Goal: Task Accomplishment & Management: Use online tool/utility

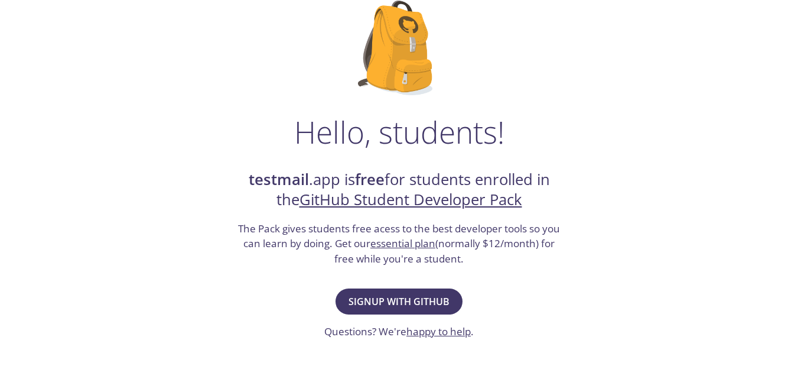
scroll to position [110, 0]
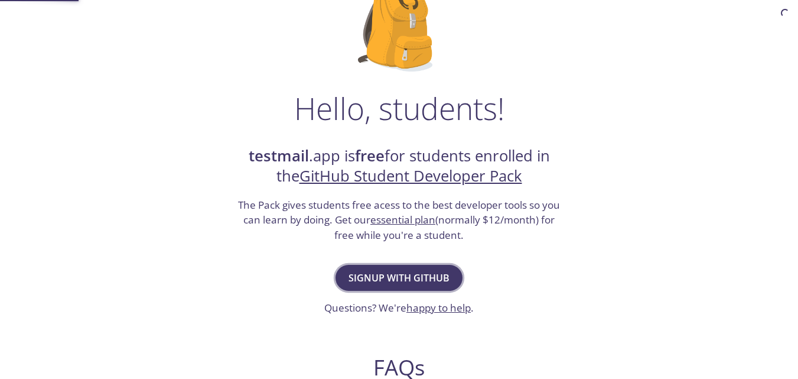
click at [414, 285] on span "Signup with GitHub" at bounding box center [398, 277] width 101 height 17
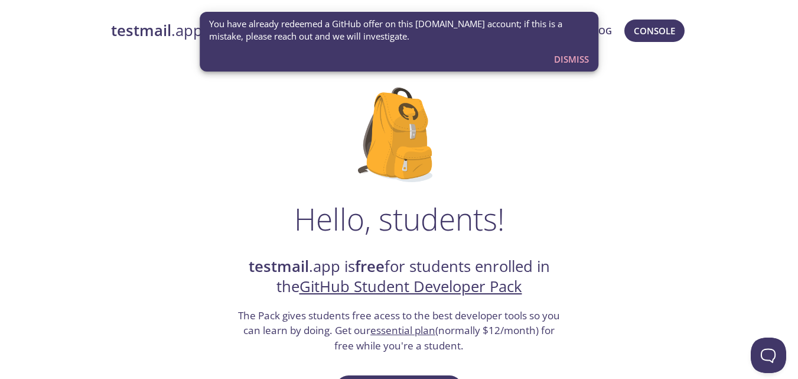
click at [584, 56] on span "Dismiss" at bounding box center [571, 58] width 35 height 15
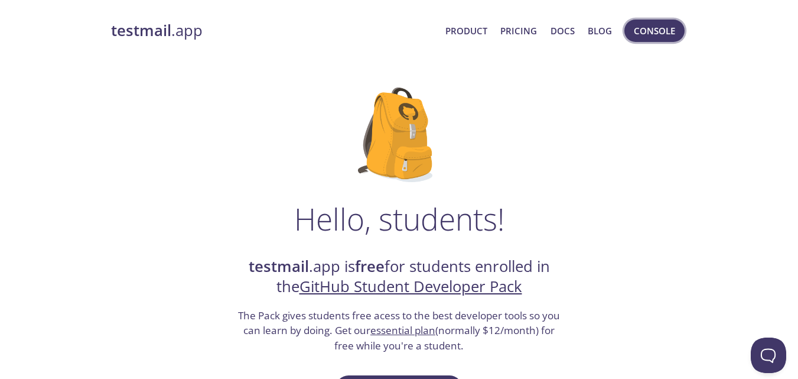
click at [647, 24] on span "Console" at bounding box center [654, 30] width 41 height 15
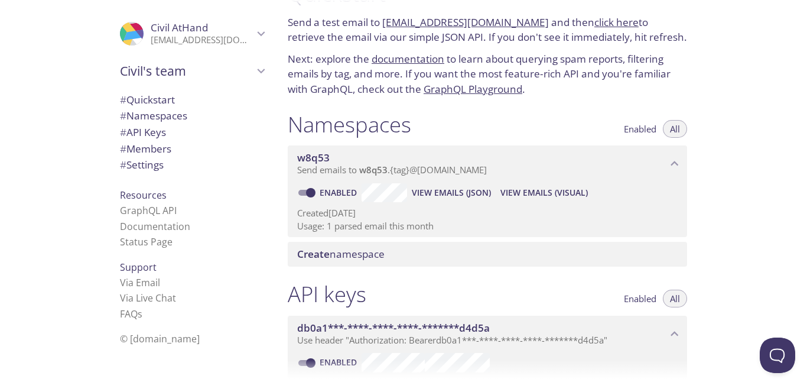
scroll to position [40, 0]
click at [359, 171] on span "Send emails to w8q53 . {tag} @[DOMAIN_NAME]" at bounding box center [392, 168] width 190 height 12
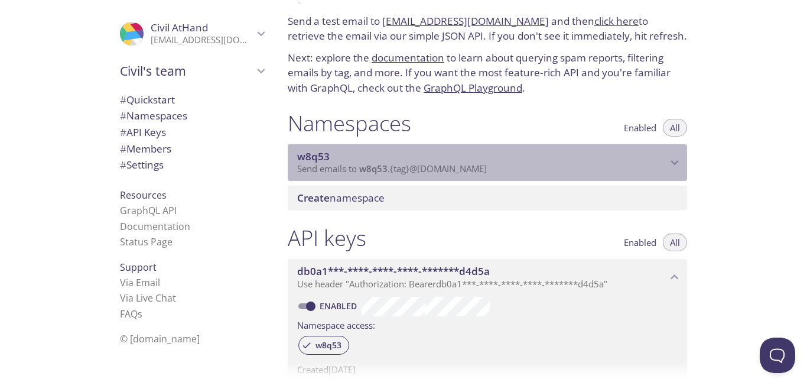
click at [359, 171] on span "Send emails to w8q53 . {tag} @[DOMAIN_NAME]" at bounding box center [392, 168] width 190 height 12
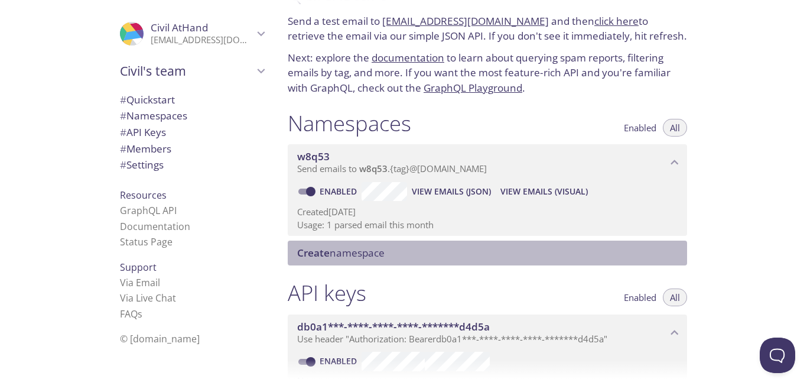
click at [344, 256] on span "Create namespace" at bounding box center [340, 253] width 87 height 14
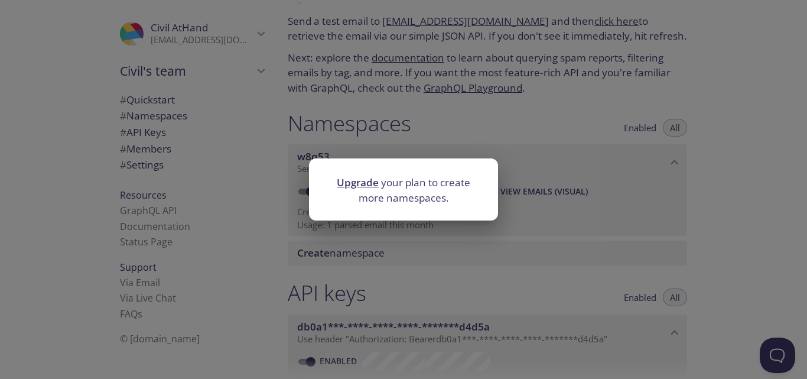
click at [384, 259] on div "Upgrade your plan to create more namespaces." at bounding box center [403, 189] width 807 height 379
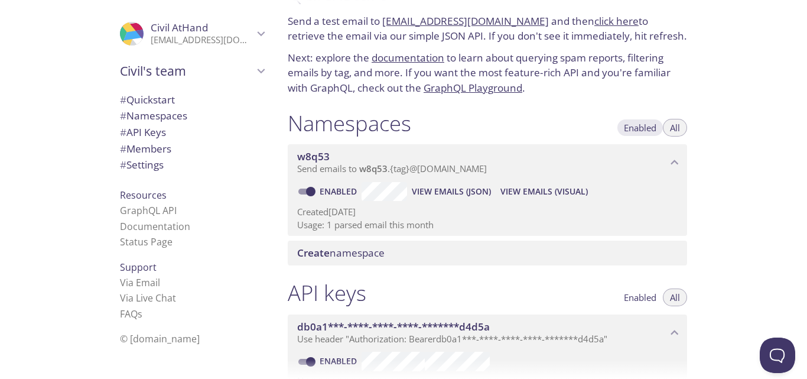
click at [649, 128] on span "Enabled" at bounding box center [640, 128] width 32 height 0
click at [530, 193] on span "View Emails (Visual)" at bounding box center [543, 191] width 87 height 14
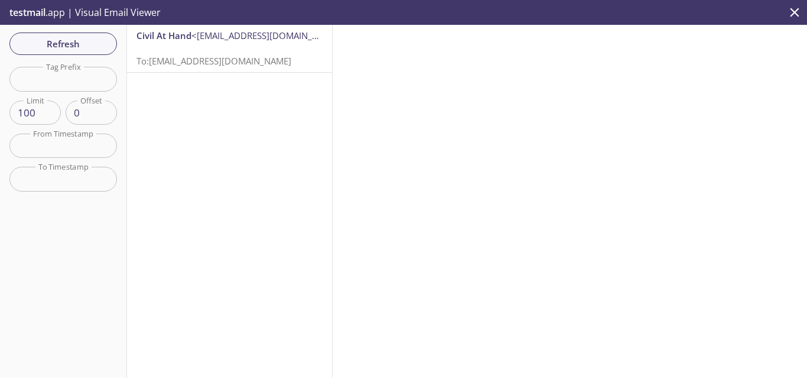
click at [223, 49] on p "To: [EMAIL_ADDRESS][DOMAIN_NAME]" at bounding box center [229, 54] width 186 height 25
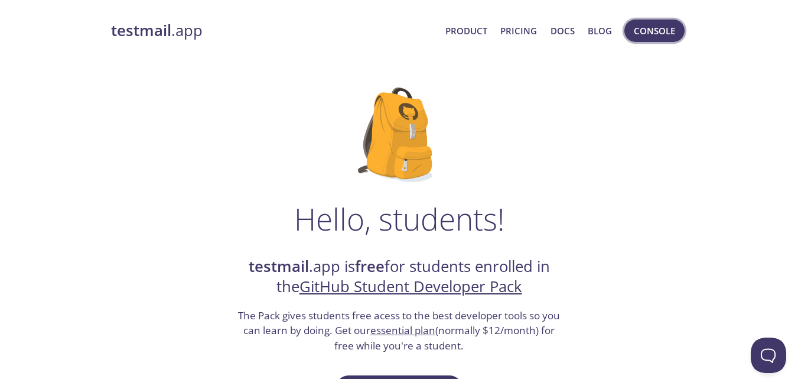
click at [645, 26] on span "Console" at bounding box center [654, 30] width 41 height 15
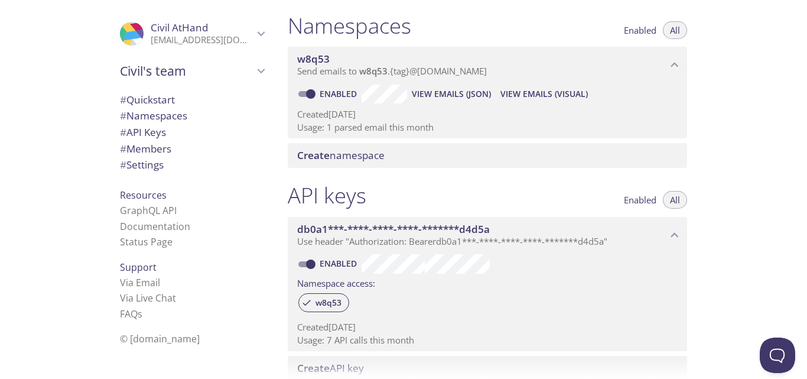
scroll to position [154, 0]
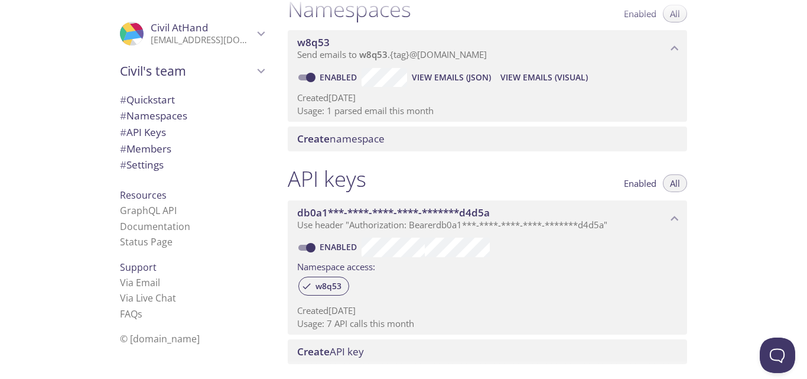
click at [396, 196] on div "db0a1***-****-****-****-*******d4d5a Use header "Authorization: Bearer db0a1***…" at bounding box center [487, 265] width 399 height 139
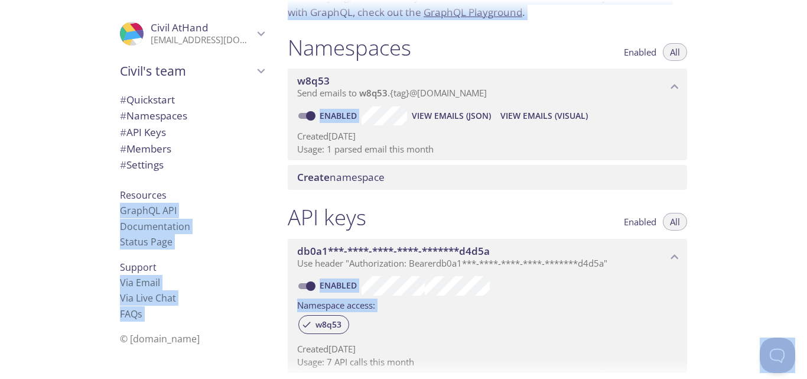
scroll to position [114, 0]
drag, startPoint x: 303, startPoint y: 90, endPoint x: 351, endPoint y: 81, distance: 49.2
copy body ".cls-1 { fill: #6d5ca8; } .cls-2 { fill: #3fc191; } .cls-3 { fill: #3b4752; } .…"
click at [442, 116] on span "View Emails (JSON)" at bounding box center [451, 117] width 79 height 14
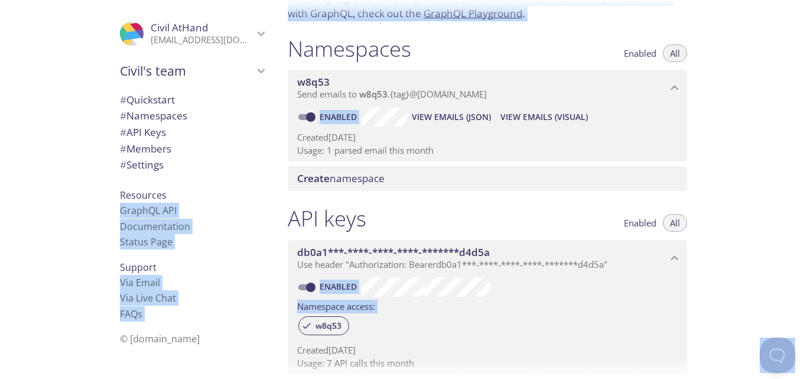
drag, startPoint x: 321, startPoint y: 93, endPoint x: 461, endPoint y: 99, distance: 140.1
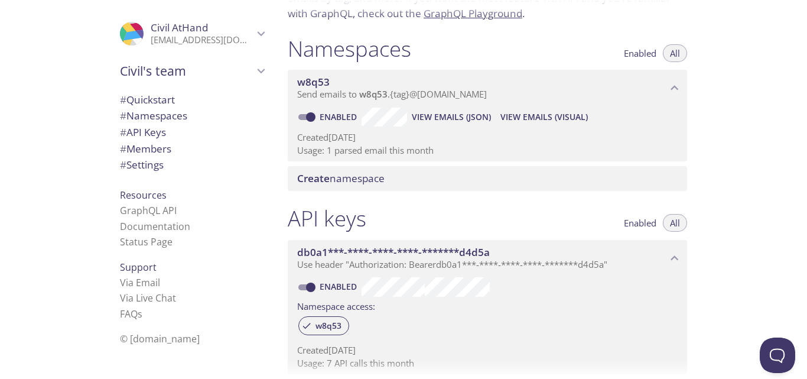
drag, startPoint x: 461, startPoint y: 99, endPoint x: 406, endPoint y: 223, distance: 136.4
click at [406, 223] on div "API keys Enabled All" at bounding box center [487, 220] width 399 height 30
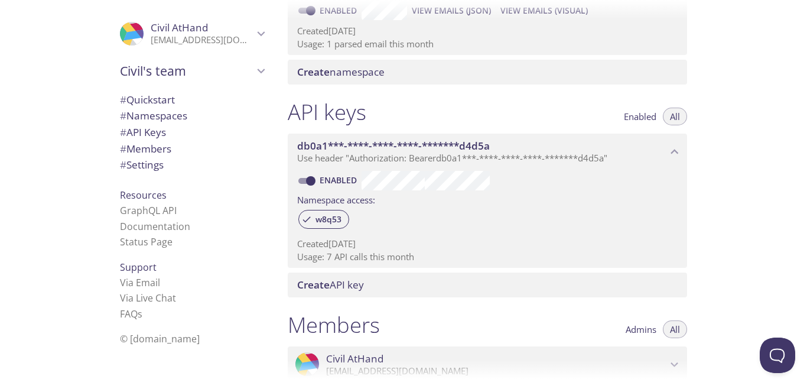
scroll to position [0, 0]
